Goal: Task Accomplishment & Management: Manage account settings

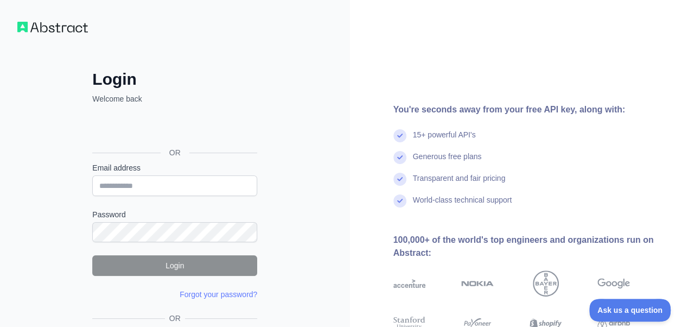
click at [571, 167] on div "Generous free plans" at bounding box center [529, 162] width 272 height 22
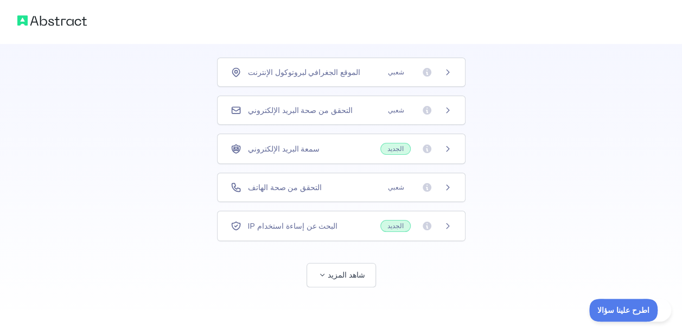
scroll to position [69, 0]
click at [334, 268] on font "شاهد المزيد" at bounding box center [346, 273] width 37 height 11
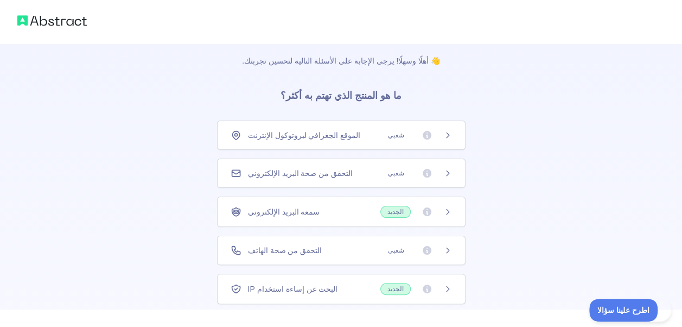
scroll to position [0, 0]
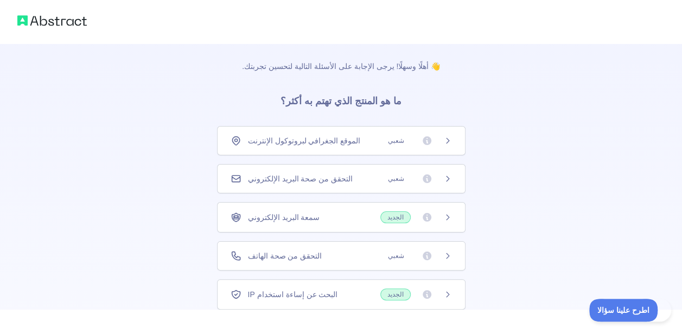
click at [330, 290] on div "البحث عن إساءة استخدام IP الجديد" at bounding box center [341, 294] width 221 height 12
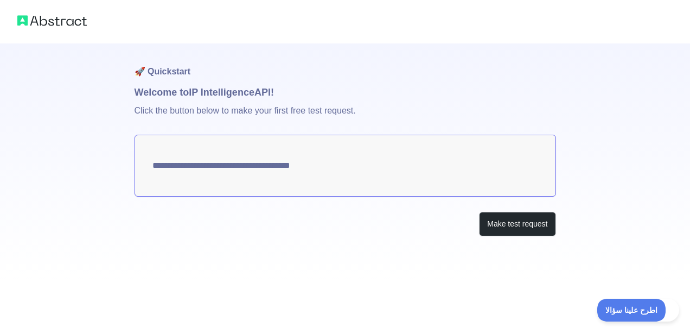
type textarea "**********"
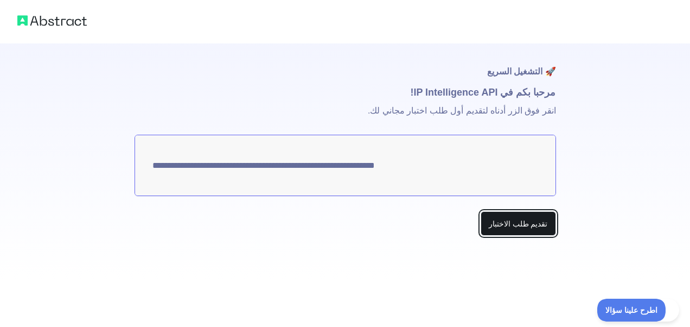
click at [515, 225] on button "تقديم طلب الاختبار" at bounding box center [518, 223] width 75 height 24
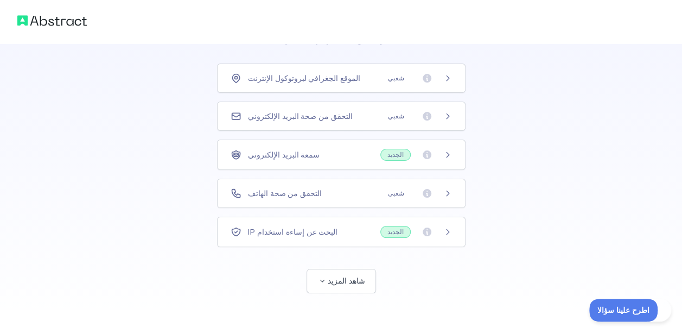
scroll to position [69, 0]
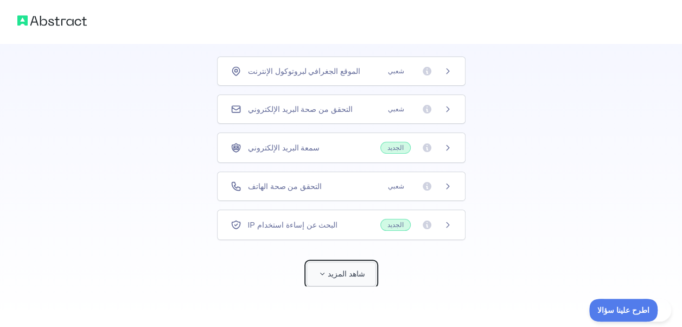
click at [332, 268] on font "شاهد المزيد" at bounding box center [346, 273] width 37 height 11
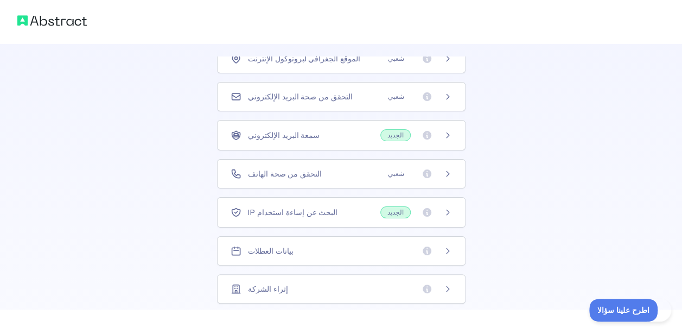
scroll to position [0, 0]
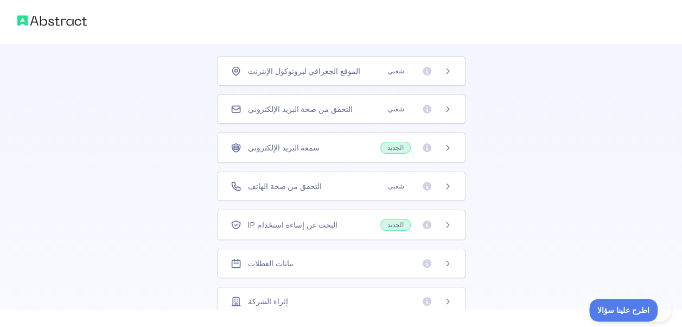
click at [338, 60] on div "الموقع الجغرافي لبروتوكول الإنترنت شعبي" at bounding box center [341, 70] width 248 height 29
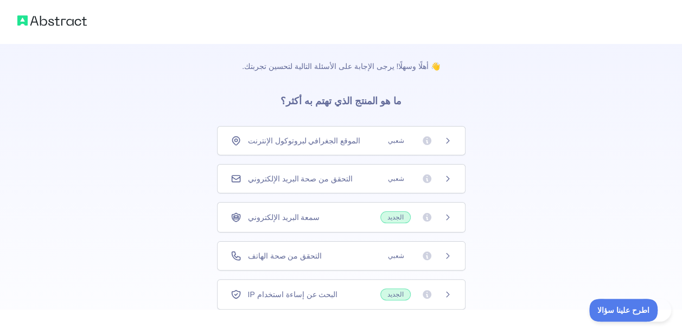
click at [344, 291] on div "البحث عن إساءة استخدام IP الجديد" at bounding box center [341, 294] width 221 height 12
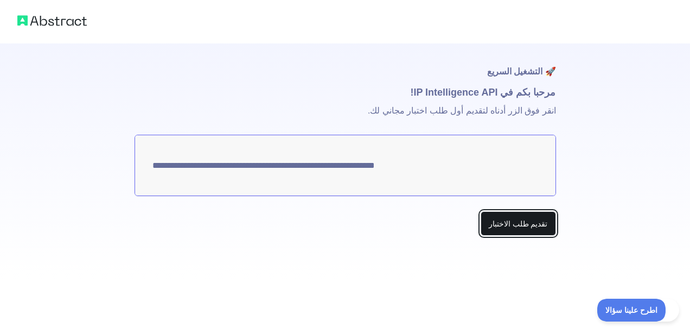
click at [509, 212] on button "تقديم طلب الاختبار" at bounding box center [518, 223] width 75 height 24
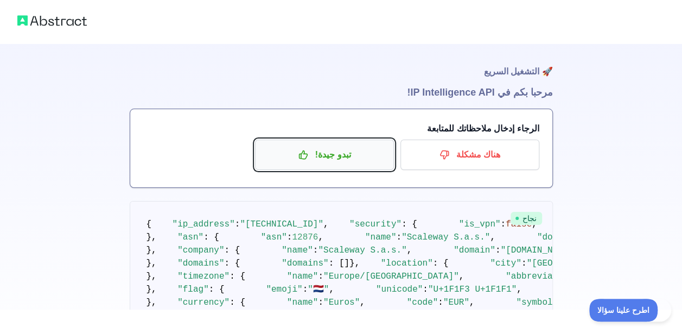
click at [336, 155] on font "تبدو جيدة!" at bounding box center [333, 154] width 36 height 17
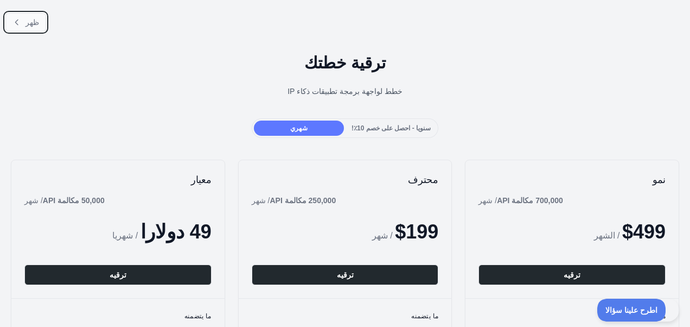
click at [17, 21] on icon at bounding box center [16, 22] width 9 height 9
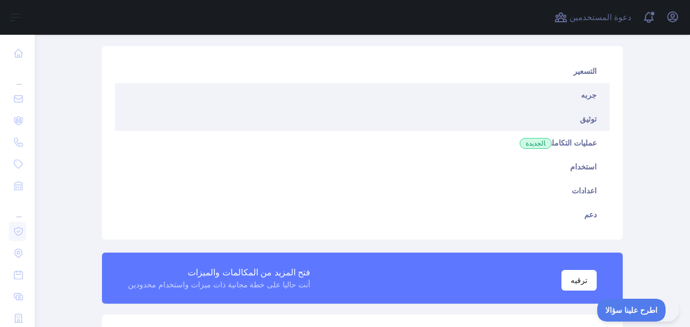
scroll to position [74, 0]
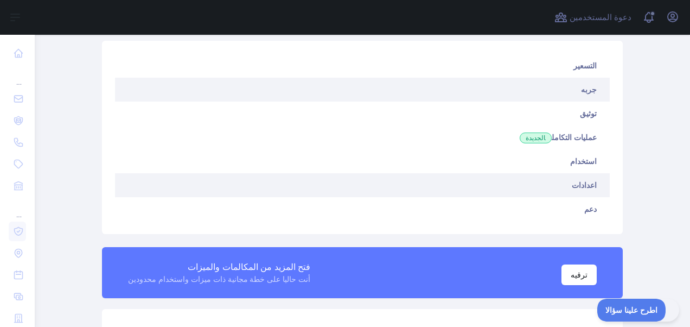
click at [578, 184] on link "اعدادات" at bounding box center [362, 185] width 495 height 24
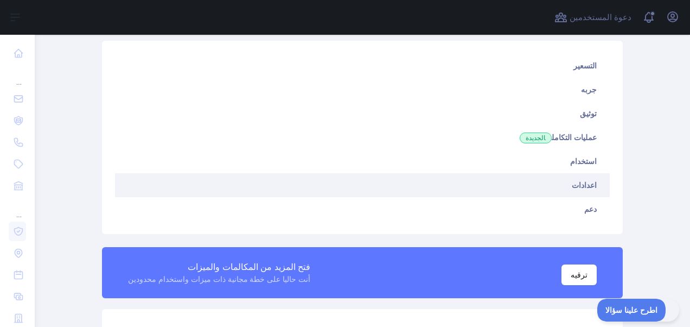
click at [578, 184] on link "اعدادات" at bounding box center [362, 185] width 495 height 24
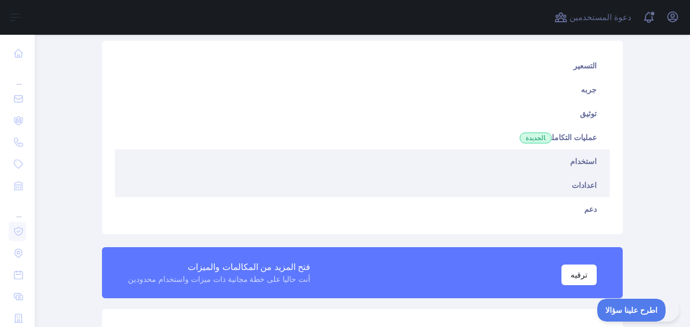
click at [580, 158] on link "استخدام" at bounding box center [362, 161] width 495 height 24
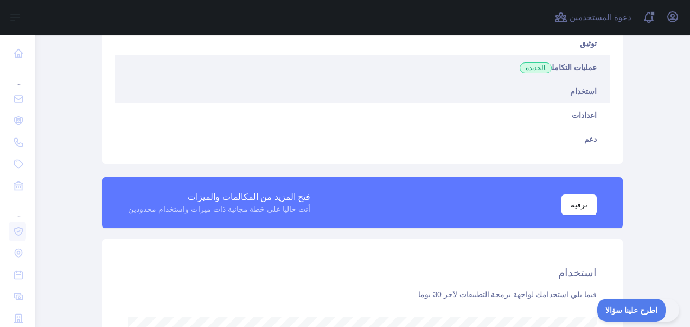
scroll to position [156, 0]
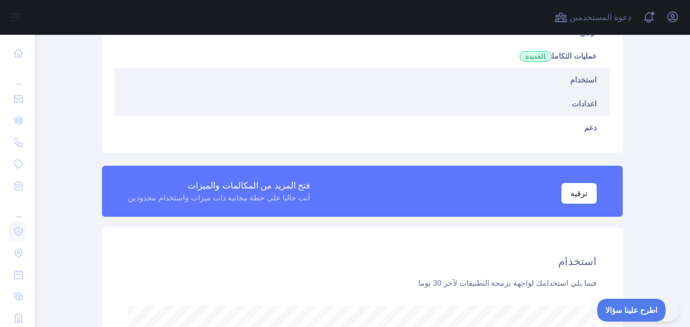
click at [586, 100] on link "اعدادات" at bounding box center [362, 104] width 495 height 24
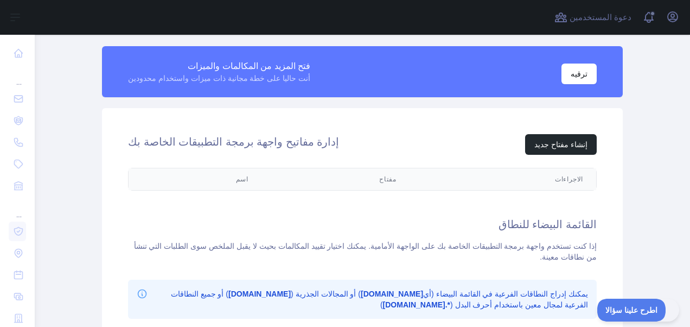
scroll to position [278, 0]
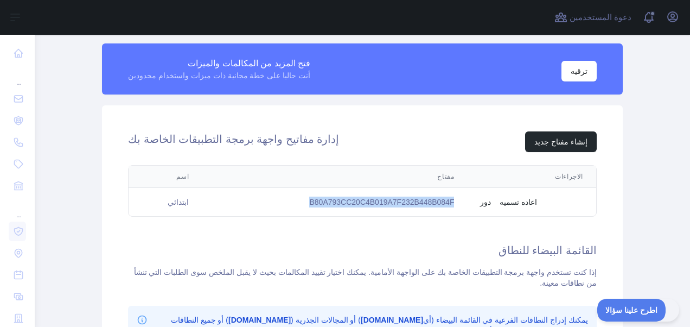
drag, startPoint x: 449, startPoint y: 202, endPoint x: 309, endPoint y: 203, distance: 140.0
click at [309, 203] on td "B80A793CC20C4B019A7F232B448B084F" at bounding box center [334, 202] width 265 height 29
copy td "B80A793CC20C4B019A7F232B448B084F"
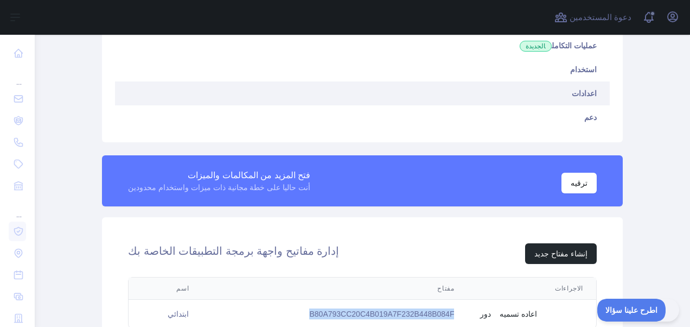
scroll to position [136, 0]
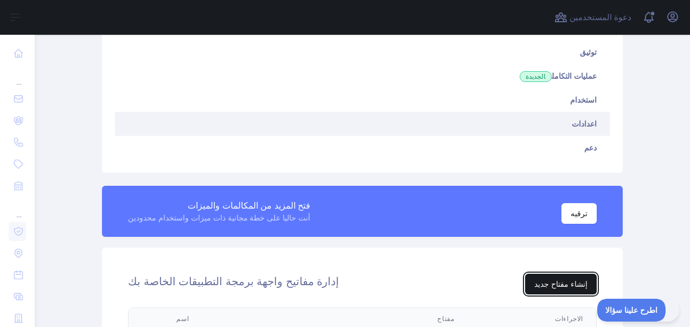
click at [540, 287] on button "إنشاء مفتاح جديد" at bounding box center [561, 283] width 72 height 21
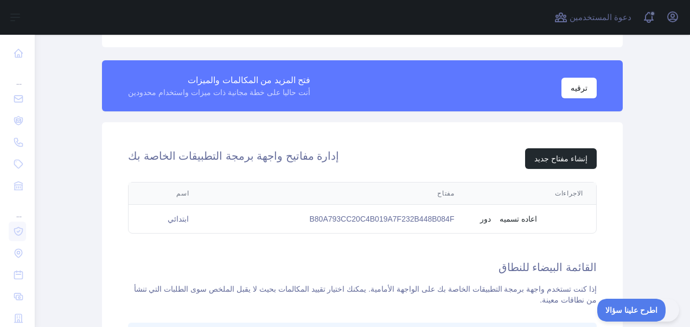
scroll to position [264, 0]
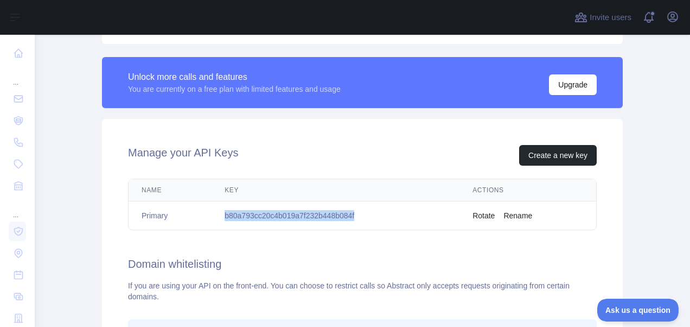
drag, startPoint x: 356, startPoint y: 213, endPoint x: 203, endPoint y: 218, distance: 153.6
click at [203, 218] on tr "Primary b80a793cc20c4b019a7f232b448b084f Rotate Rename" at bounding box center [363, 215] width 468 height 29
copy tr "b80a793cc20c4b019a7f232b448b084f"
